Goal: Transaction & Acquisition: Purchase product/service

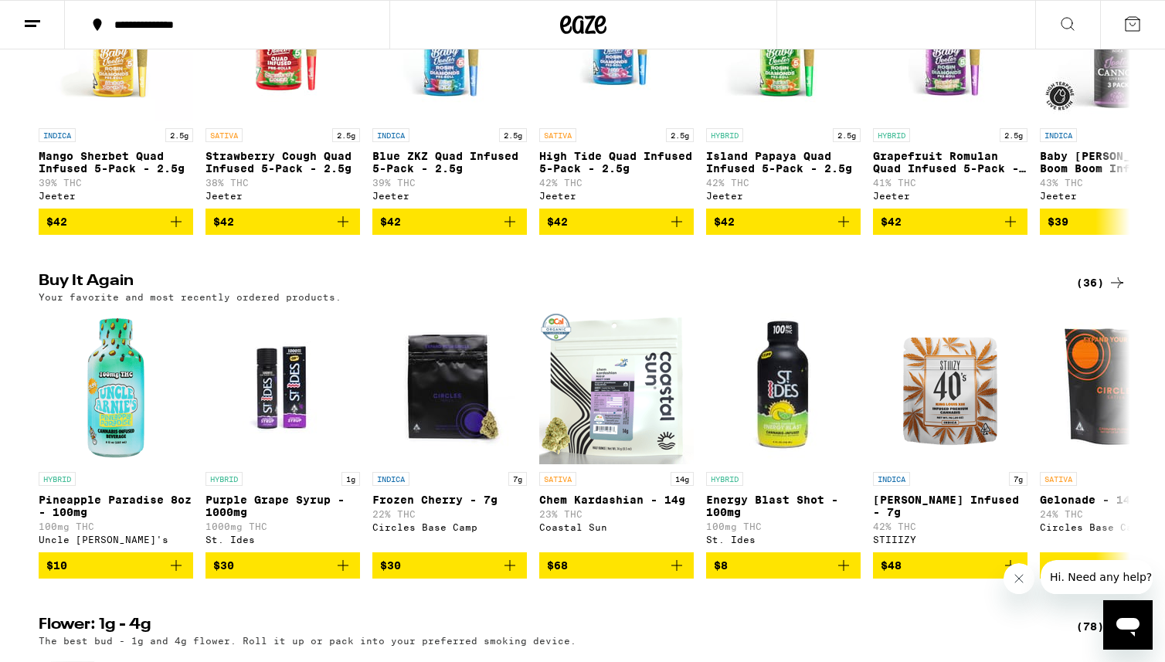
scroll to position [1016, 0]
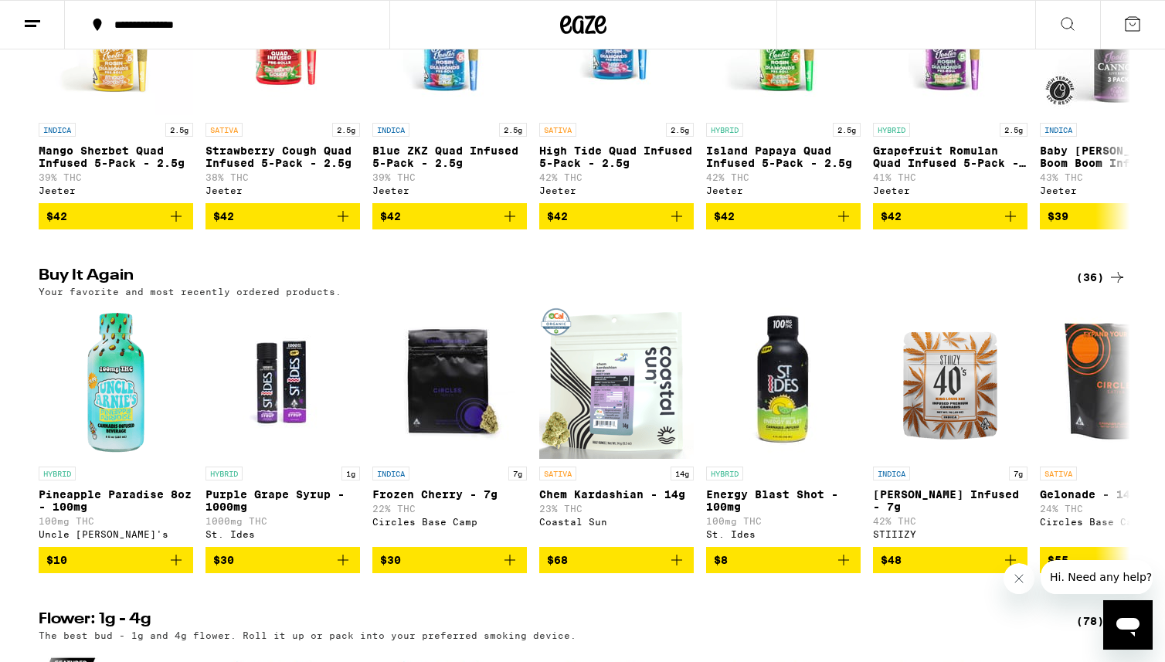
click at [1090, 287] on div "(36)" at bounding box center [1102, 277] width 50 height 19
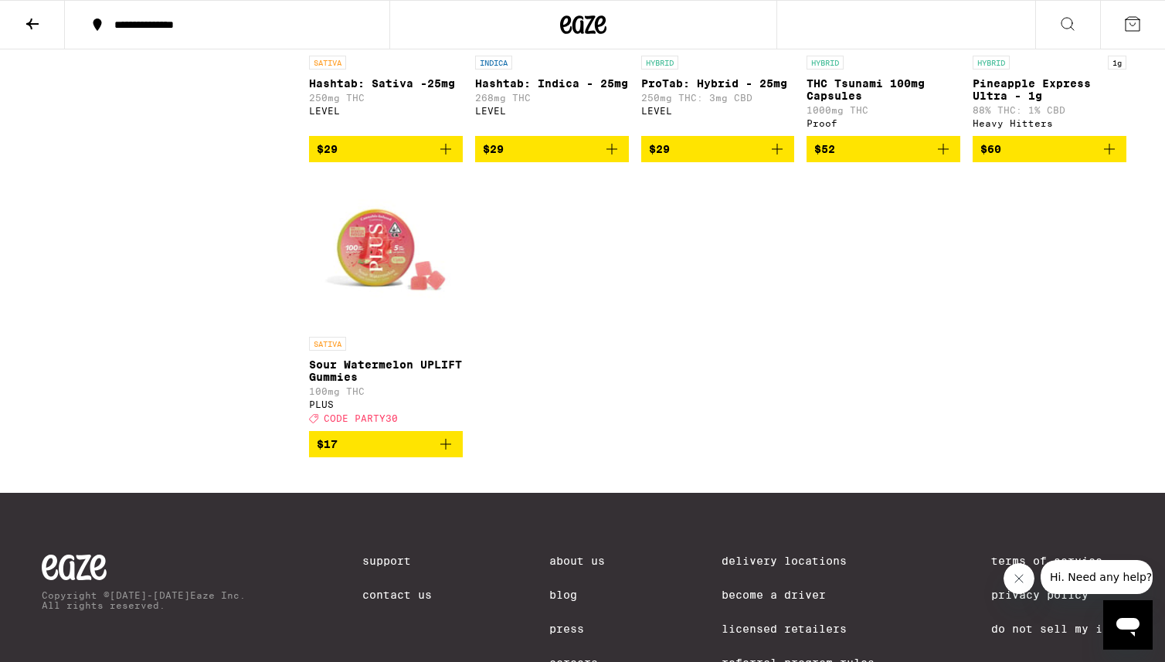
scroll to position [2063, 0]
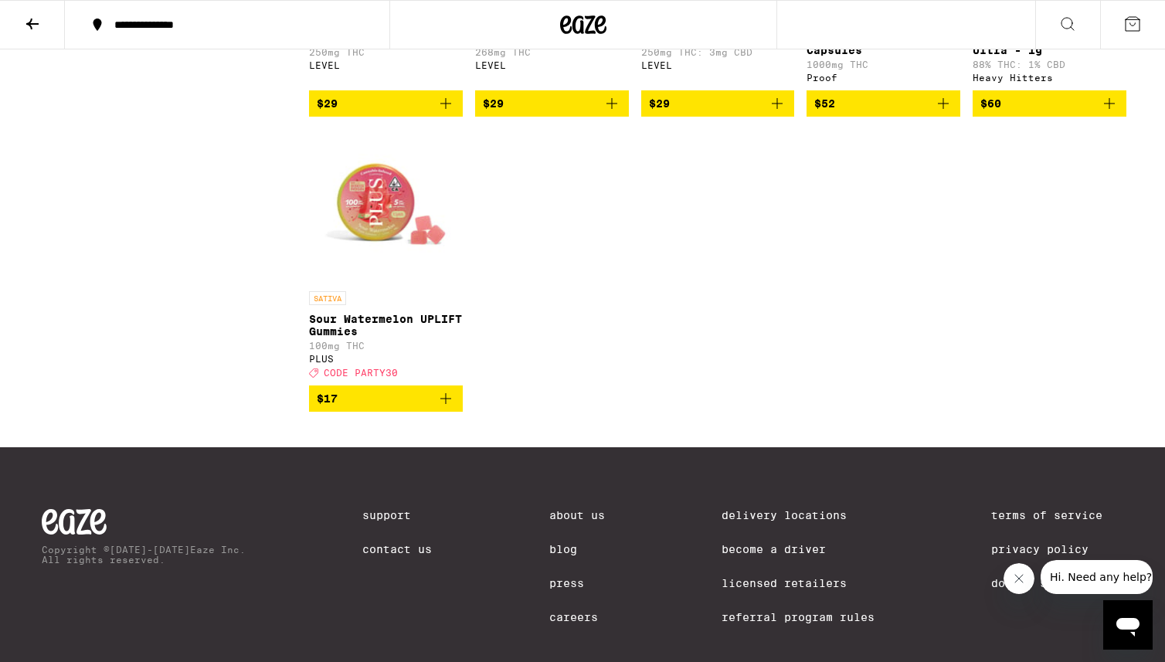
click at [19, 21] on button at bounding box center [32, 25] width 65 height 49
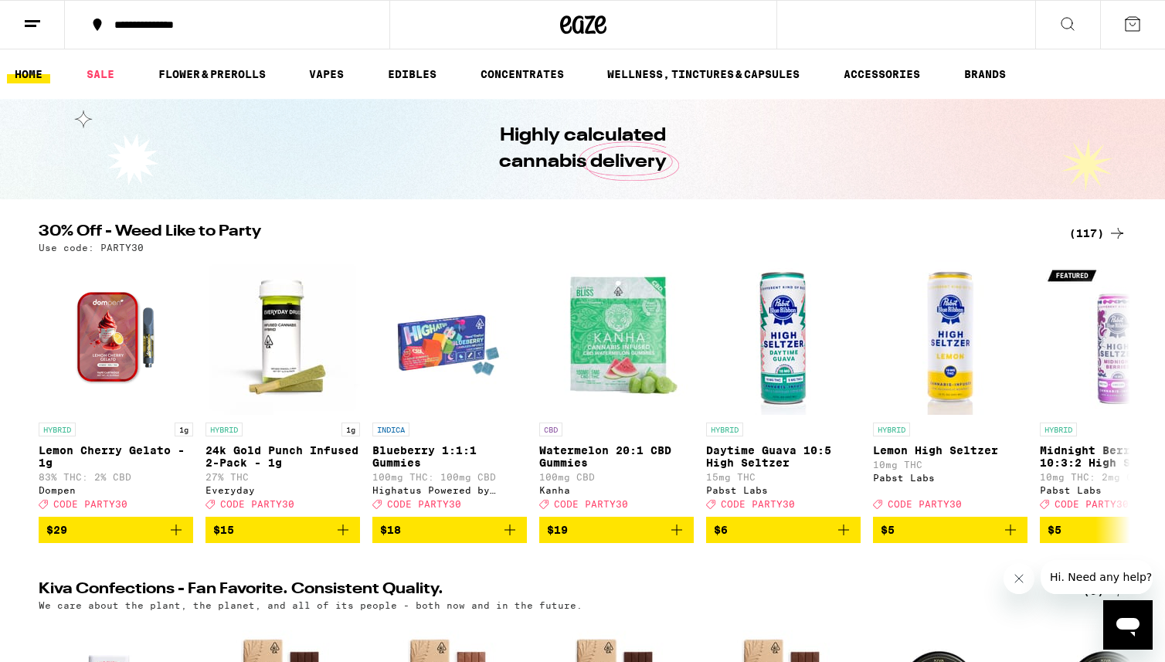
click at [579, 18] on icon at bounding box center [584, 24] width 23 height 19
